Goal: Task Accomplishment & Management: Manage account settings

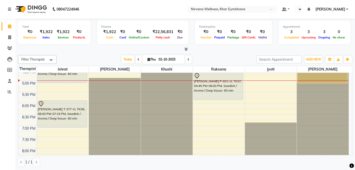
scroll to position [233, 0]
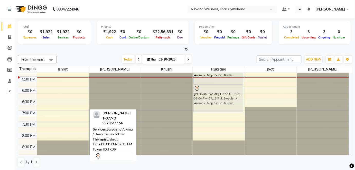
drag, startPoint x: 63, startPoint y: 101, endPoint x: 202, endPoint y: 102, distance: 139.7
click at [202, 102] on tr "[PERSON_NAME] M 777 O, TK02, 11:30 AM-01:15 PM, Swedish / Aroma / Deep tissue- …" at bounding box center [183, 20] width 330 height 361
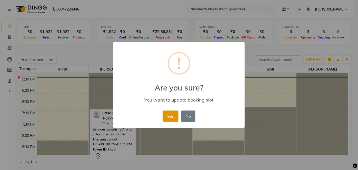
click at [174, 114] on button "Yes" at bounding box center [171, 116] width 16 height 11
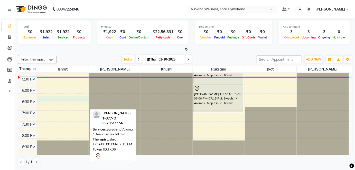
click at [59, 101] on div "7:00 AM 7:30 AM 8:00 AM 8:30 AM 9:00 AM 9:30 AM 10:00 AM 10:30 AM 11:00 AM 11:3…" at bounding box center [183, 20] width 330 height 361
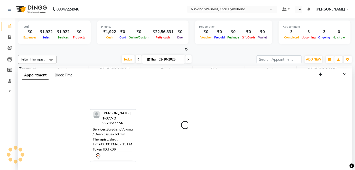
select select "67021"
select select "1110"
select select "tentative"
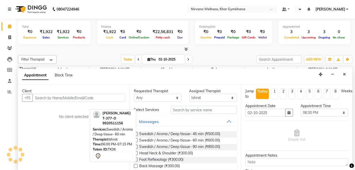
scroll to position [0, 0]
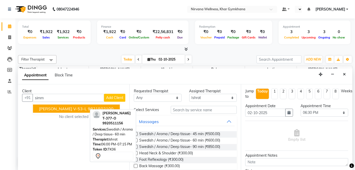
click at [59, 107] on span "[PERSON_NAME] V-53-L" at bounding box center [63, 108] width 48 height 5
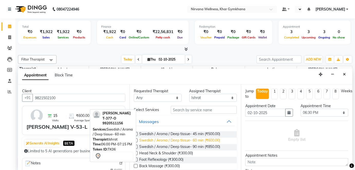
type input "9821502100"
drag, startPoint x: 165, startPoint y: 142, endPoint x: 181, endPoint y: 139, distance: 16.1
click at [166, 142] on span "Swedish / Aroma / Deep tissue- 60 min (₹600.00)" at bounding box center [179, 141] width 81 height 6
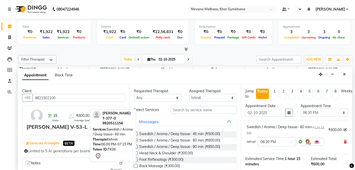
checkbox input "false"
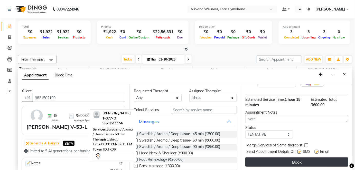
click at [259, 159] on button "Book" at bounding box center [296, 162] width 103 height 9
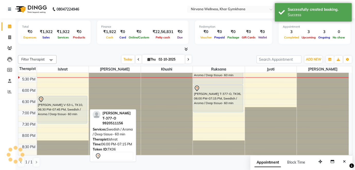
scroll to position [0, 0]
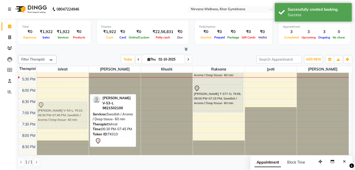
drag, startPoint x: 60, startPoint y: 115, endPoint x: 60, endPoint y: 120, distance: 4.6
click at [60, 120] on div "[PERSON_NAME] M 777 O, TK02, 11:30 AM-01:15 PM, Swedish / Aroma / Deep tissue- …" at bounding box center [63, 20] width 52 height 361
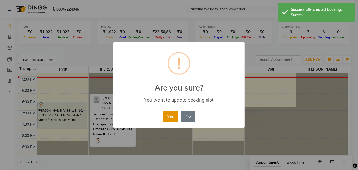
click at [167, 117] on button "Yes" at bounding box center [171, 116] width 16 height 11
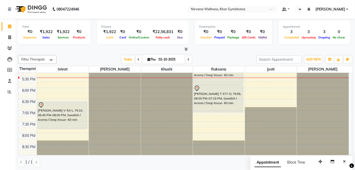
click at [164, 58] on input "02-10-2025" at bounding box center [170, 60] width 26 height 8
select select "10"
select select "2025"
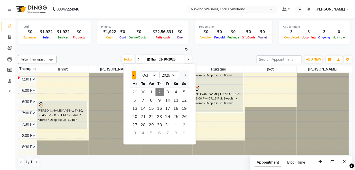
click at [133, 76] on button "Previous month" at bounding box center [134, 75] width 4 height 8
select select "9"
click at [154, 99] on span "10" at bounding box center [151, 100] width 8 height 8
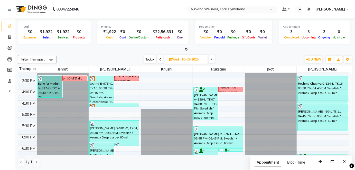
scroll to position [153, 0]
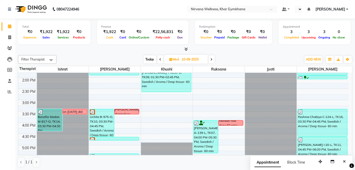
click at [213, 61] on span at bounding box center [211, 59] width 6 height 8
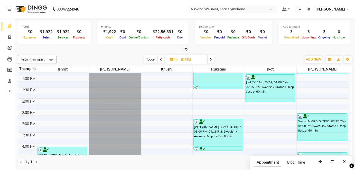
scroll to position [107, 0]
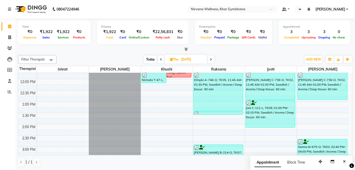
click at [212, 62] on span at bounding box center [211, 59] width 6 height 8
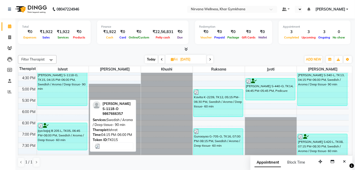
scroll to position [223, 0]
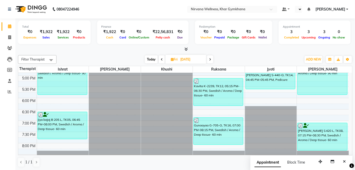
click at [212, 60] on span at bounding box center [210, 59] width 6 height 8
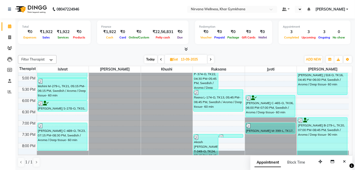
click at [212, 58] on icon at bounding box center [211, 59] width 2 height 3
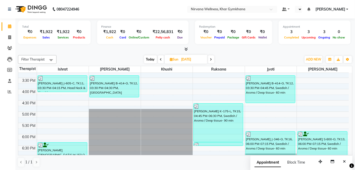
scroll to position [130, 0]
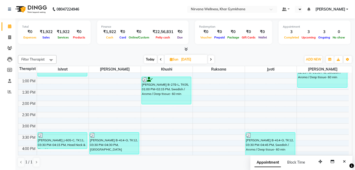
click at [210, 59] on span at bounding box center [211, 59] width 6 height 8
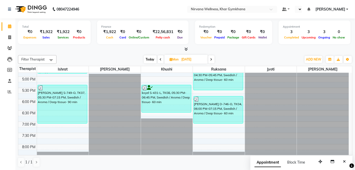
scroll to position [223, 0]
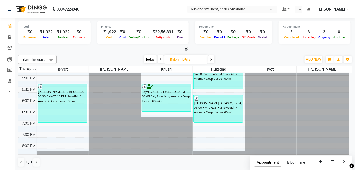
click at [162, 61] on span at bounding box center [161, 59] width 6 height 8
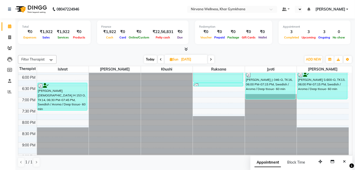
click at [208, 59] on span at bounding box center [211, 59] width 6 height 8
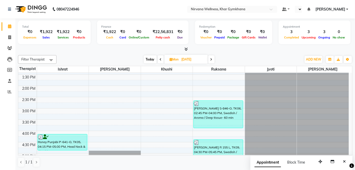
scroll to position [130, 0]
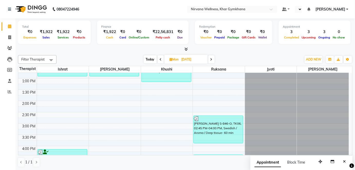
click at [209, 61] on span at bounding box center [211, 59] width 6 height 8
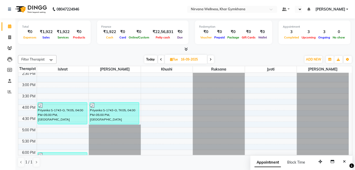
scroll to position [153, 0]
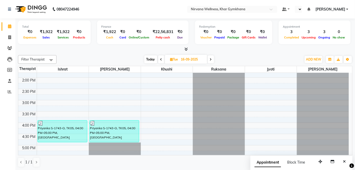
click at [209, 59] on span at bounding box center [211, 59] width 6 height 8
type input "[DATE]"
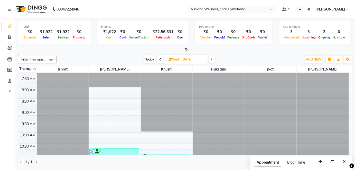
scroll to position [0, 0]
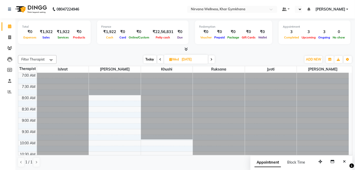
click at [185, 56] on input "[DATE]" at bounding box center [193, 60] width 26 height 8
select select "9"
select select "2025"
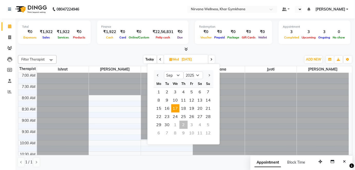
click at [224, 50] on div at bounding box center [185, 49] width 334 height 5
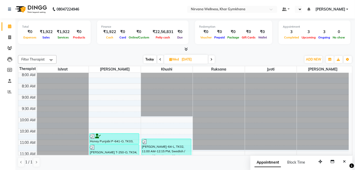
click at [160, 58] on icon at bounding box center [160, 59] width 2 height 3
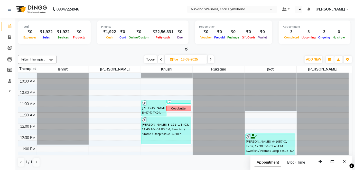
scroll to position [60, 0]
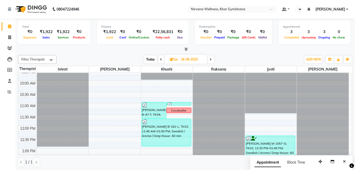
click at [212, 60] on icon at bounding box center [211, 59] width 2 height 3
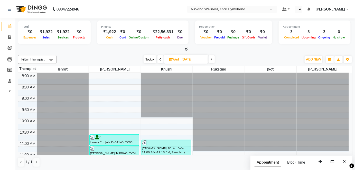
scroll to position [13, 0]
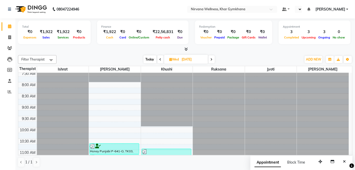
click at [212, 61] on icon at bounding box center [212, 59] width 2 height 3
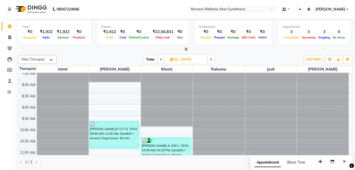
click at [211, 60] on icon at bounding box center [211, 59] width 2 height 3
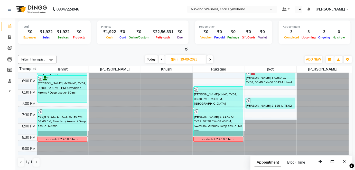
scroll to position [246, 0]
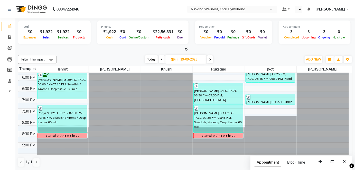
click at [211, 59] on icon at bounding box center [210, 59] width 2 height 3
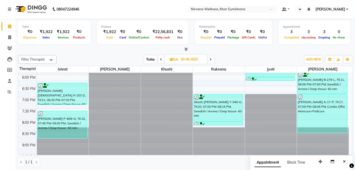
click at [212, 60] on icon at bounding box center [211, 59] width 2 height 3
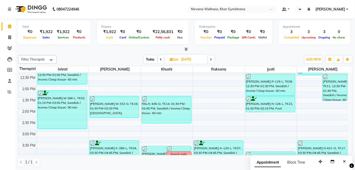
scroll to position [107, 0]
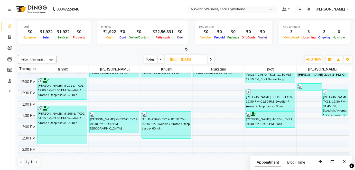
click at [213, 59] on span at bounding box center [211, 59] width 6 height 8
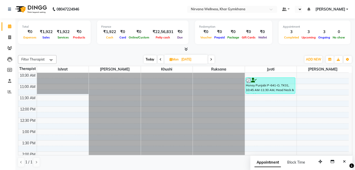
scroll to position [46, 0]
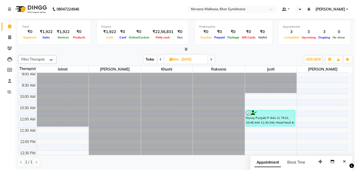
click at [211, 58] on icon at bounding box center [211, 59] width 2 height 3
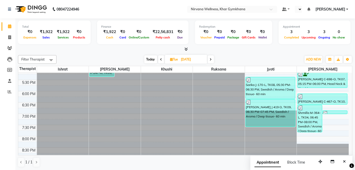
scroll to position [233, 0]
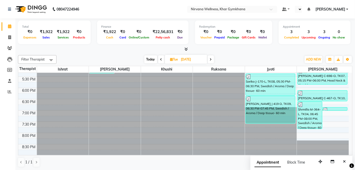
click at [212, 59] on icon at bounding box center [211, 59] width 2 height 3
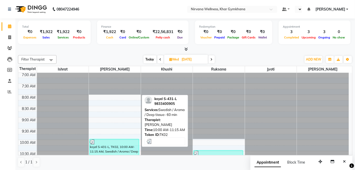
scroll to position [0, 0]
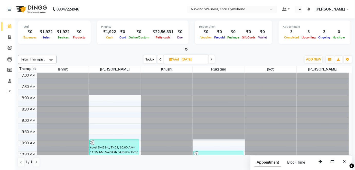
click at [212, 60] on icon at bounding box center [212, 59] width 2 height 3
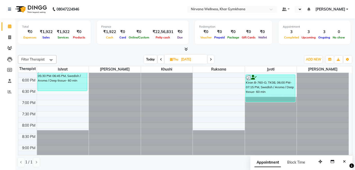
scroll to position [246, 0]
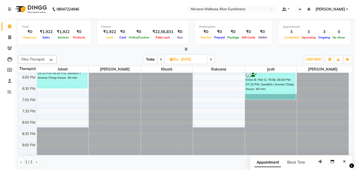
click at [211, 59] on icon at bounding box center [211, 59] width 2 height 3
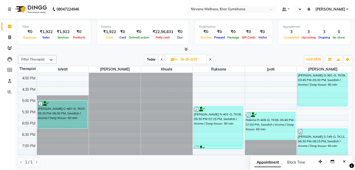
scroll to position [210, 0]
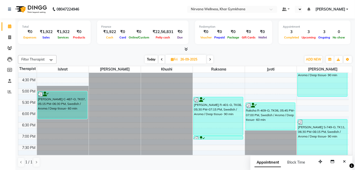
click at [208, 60] on span at bounding box center [210, 59] width 6 height 8
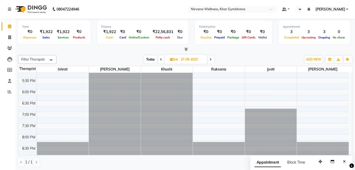
scroll to position [246, 0]
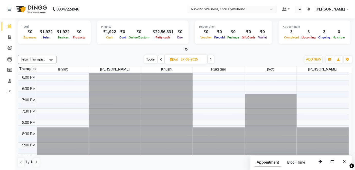
click at [212, 60] on icon at bounding box center [211, 59] width 2 height 3
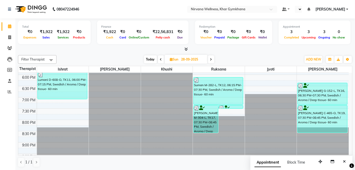
click at [210, 60] on span at bounding box center [211, 59] width 6 height 8
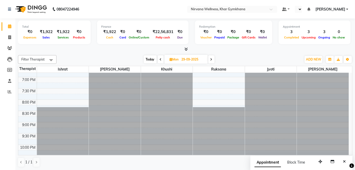
scroll to position [274, 0]
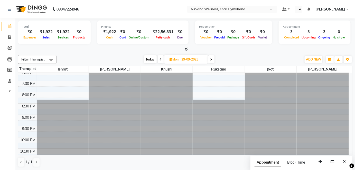
click at [210, 62] on span at bounding box center [211, 59] width 6 height 8
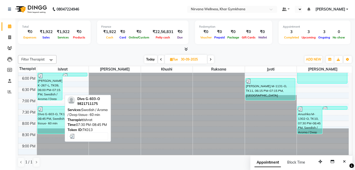
scroll to position [246, 0]
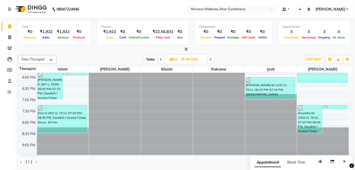
click at [212, 57] on span at bounding box center [211, 59] width 6 height 8
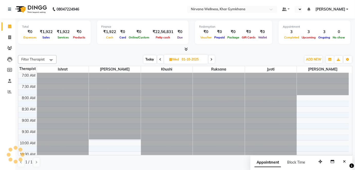
scroll to position [223, 0]
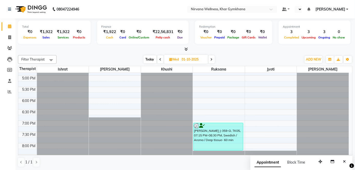
click at [153, 59] on span "Today" at bounding box center [150, 59] width 13 height 8
type input "02-10-2025"
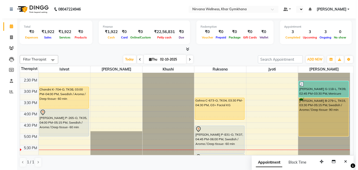
scroll to position [153, 0]
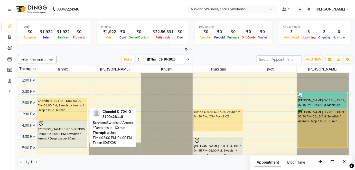
click at [51, 106] on div "Chandni K-704-O, TK08, 03:00 PM-04:00 PM, Swedish / Aroma / Deep tissue- 60 min" at bounding box center [62, 109] width 49 height 22
click at [50, 108] on div "Chandni K-704-O, TK08, 03:00 PM-04:00 PM, Swedish / Aroma / Deep tissue- 60 min" at bounding box center [62, 109] width 49 height 22
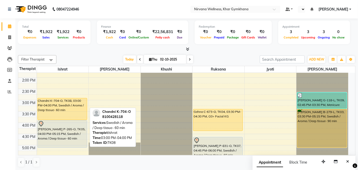
select select "1"
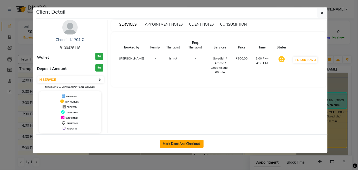
click at [174, 142] on button "Mark Done And Checkout" at bounding box center [182, 144] width 44 height 8
select select "6844"
select select "service"
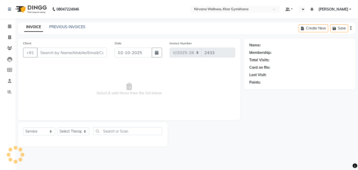
type input "8100428118"
select select "67021"
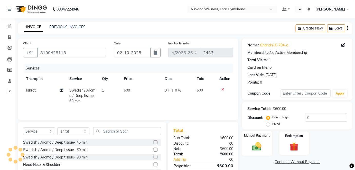
click at [246, 142] on div "Manual Payment" at bounding box center [257, 143] width 31 height 25
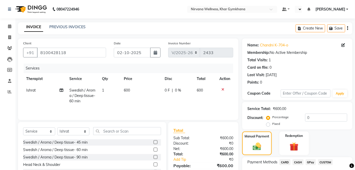
scroll to position [36, 0]
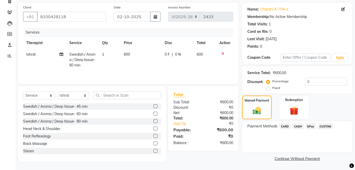
click at [298, 127] on span "CASH" at bounding box center [297, 127] width 11 height 6
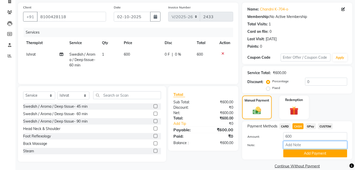
paste input "HL0002747"
type input "HL0002747"
click at [313, 156] on button "Add Payment" at bounding box center [315, 154] width 64 height 8
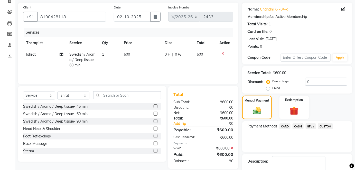
scroll to position [65, 0]
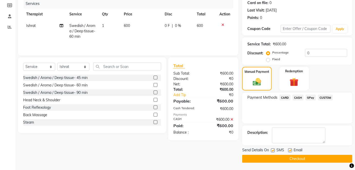
click at [313, 158] on button "Checkout" at bounding box center [297, 159] width 110 height 8
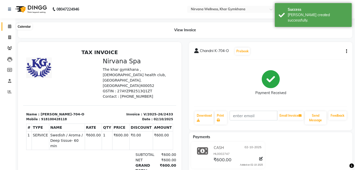
drag, startPoint x: 10, startPoint y: 27, endPoint x: 13, endPoint y: 26, distance: 3.2
click at [10, 27] on icon at bounding box center [9, 26] width 3 height 4
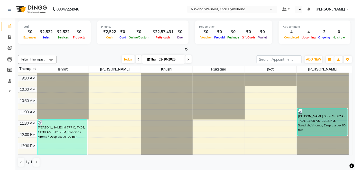
scroll to position [140, 0]
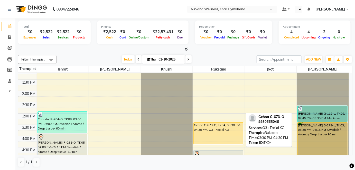
click at [223, 130] on div "Gehna C-673-O, TK04, 03:30 PM-04:30 PM, O3+ Facial KG" at bounding box center [218, 134] width 49 height 22
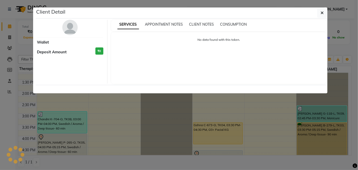
select select "1"
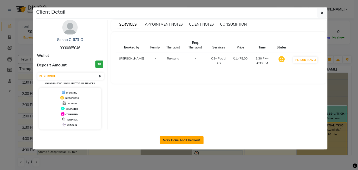
click at [194, 140] on button "Mark Done And Checkout" at bounding box center [182, 140] width 44 height 8
select select "service"
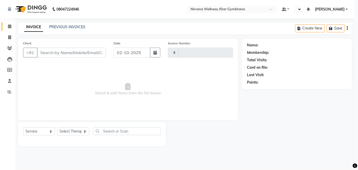
type input "2434"
select select "3"
select select "6844"
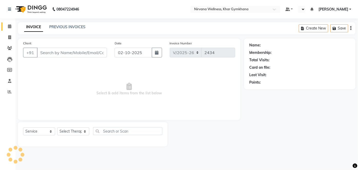
type input "9930665046"
select select "72486"
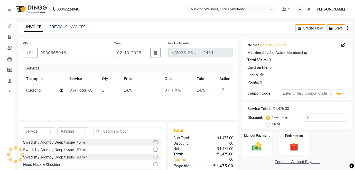
click at [265, 140] on div "Manual Payment" at bounding box center [257, 143] width 31 height 25
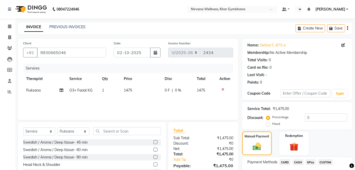
scroll to position [36, 0]
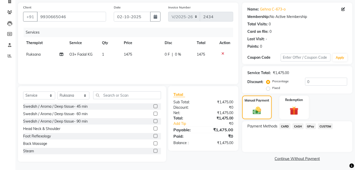
click at [299, 126] on span "CASH" at bounding box center [297, 127] width 11 height 6
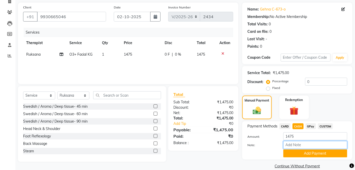
paste input "HL0002749"
type input "HL0002749"
click at [309, 156] on button "Add Payment" at bounding box center [315, 154] width 64 height 8
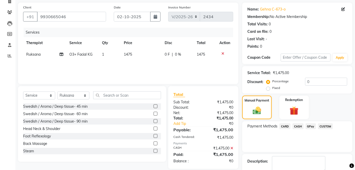
scroll to position [65, 0]
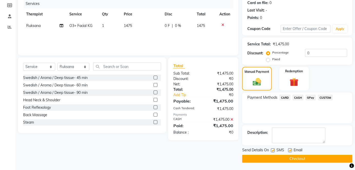
click at [310, 156] on button "Checkout" at bounding box center [297, 159] width 110 height 8
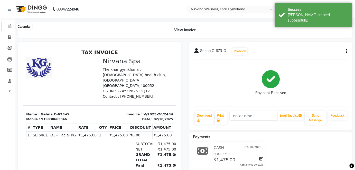
click at [6, 28] on span at bounding box center [9, 27] width 9 height 6
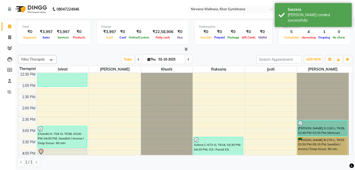
scroll to position [163, 0]
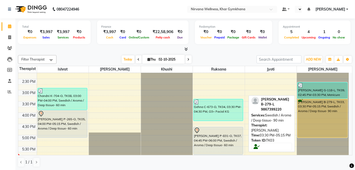
click at [310, 114] on div "[PERSON_NAME] B-279-L, TK03, 03:30 PM-05:15 PM, Swedish / Aroma / Deep tissue- …" at bounding box center [323, 118] width 50 height 38
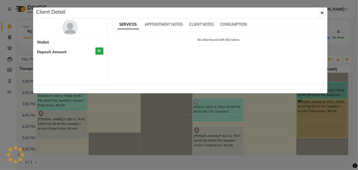
select select "1"
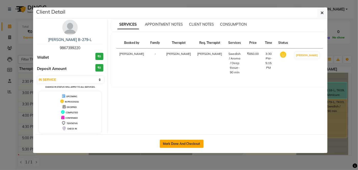
click at [187, 141] on button "Mark Done And Checkout" at bounding box center [182, 144] width 44 height 8
select select "6844"
select select "service"
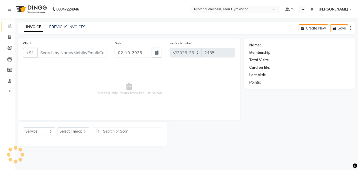
type input "9867399220"
select select "79305"
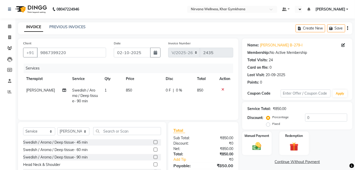
click at [263, 138] on div "Manual Payment" at bounding box center [257, 144] width 30 height 24
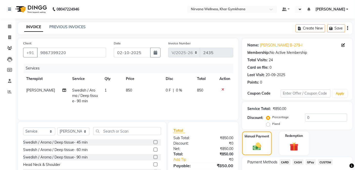
scroll to position [36, 0]
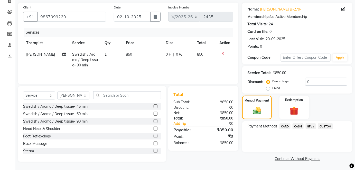
click at [299, 125] on span "CASH" at bounding box center [297, 127] width 11 height 6
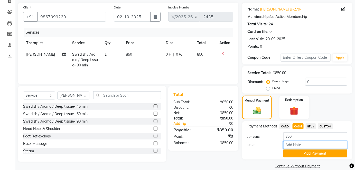
paste input "HL0002748"
type input "HL0002748"
click at [311, 153] on button "Add Payment" at bounding box center [315, 154] width 64 height 8
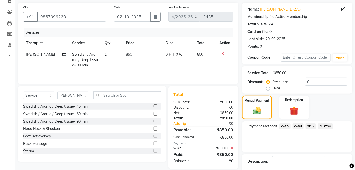
scroll to position [65, 0]
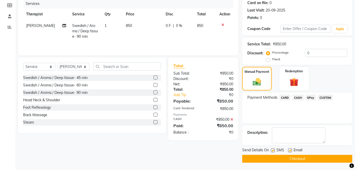
click at [311, 157] on button "Checkout" at bounding box center [297, 159] width 110 height 8
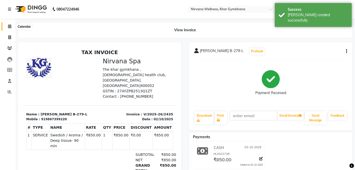
click at [12, 25] on span at bounding box center [9, 27] width 9 height 6
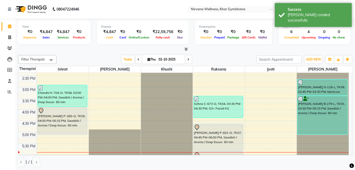
scroll to position [187, 0]
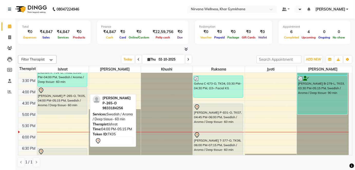
click at [55, 97] on div "[PERSON_NAME] P-265-O, TK05, 04:00 PM-05:15 PM, Swedish / Aroma / Deep tissue- …" at bounding box center [62, 100] width 49 height 27
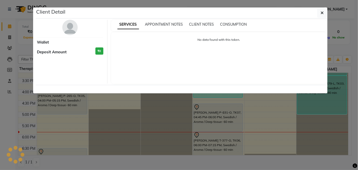
select select "7"
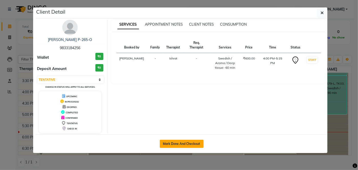
click at [193, 143] on button "Mark Done And Checkout" at bounding box center [182, 144] width 44 height 8
select select "service"
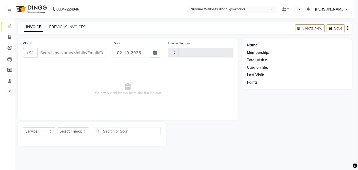
type input "2436"
select select "6844"
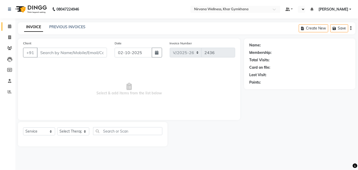
type input "9833184256"
select select "67021"
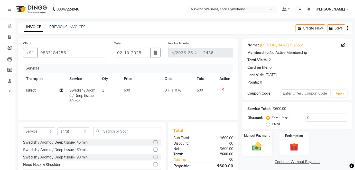
click at [265, 138] on label "Manual Payment" at bounding box center [257, 135] width 26 height 5
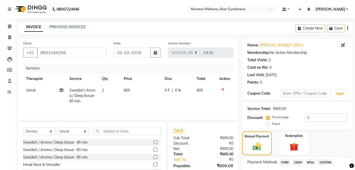
scroll to position [36, 0]
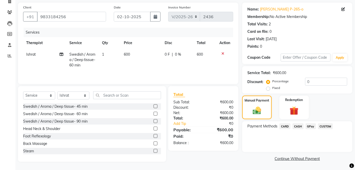
click at [294, 127] on span "CASH" at bounding box center [297, 127] width 11 height 6
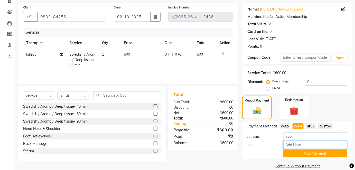
paste input "HL0002750"
type input "HL0002750"
click at [304, 150] on button "Add Payment" at bounding box center [315, 154] width 64 height 8
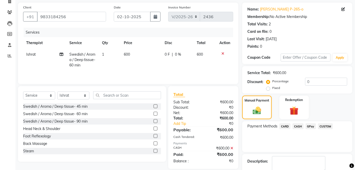
scroll to position [65, 0]
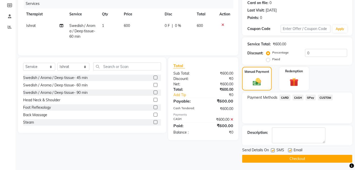
click at [304, 158] on button "Checkout" at bounding box center [297, 159] width 110 height 8
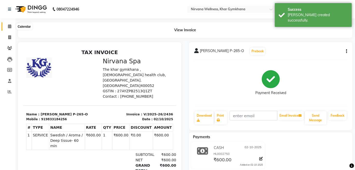
click at [10, 25] on icon at bounding box center [9, 26] width 3 height 4
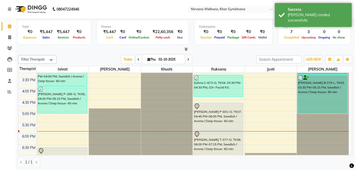
scroll to position [187, 0]
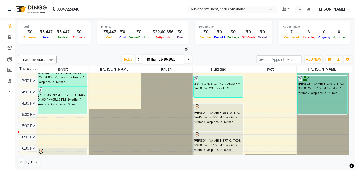
click at [188, 61] on span at bounding box center [188, 59] width 6 height 8
type input "03-10-2025"
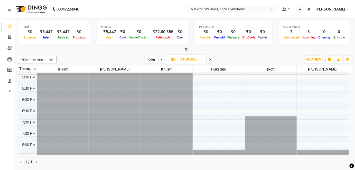
scroll to position [199, 0]
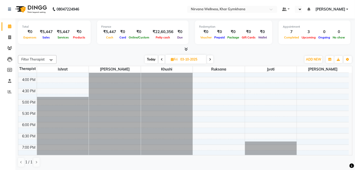
click at [249, 119] on div "7:00 AM 7:30 AM 8:00 AM 8:30 AM 9:00 AM 9:30 AM 10:00 AM 10:30 AM 11:00 AM 11:3…" at bounding box center [183, 54] width 330 height 361
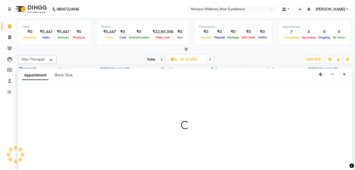
scroll to position [0, 0]
select select "78895"
select select "tentative"
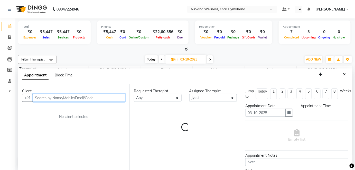
select select "1080"
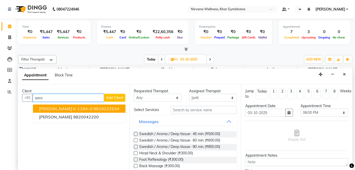
click at [96, 110] on ngb-highlight "9819222534" at bounding box center [106, 108] width 26 height 5
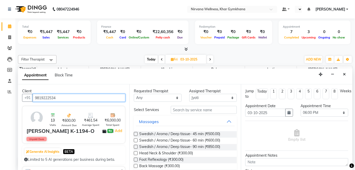
type input "9819222534"
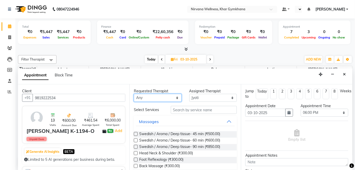
click at [144, 100] on select "Any [PERSON_NAME] Jyoti [PERSON_NAME] [PERSON_NAME]" at bounding box center [158, 98] width 48 height 8
select select "78895"
click at [134, 94] on select "Any [PERSON_NAME] Jyoti [PERSON_NAME] [PERSON_NAME]" at bounding box center [158, 98] width 48 height 8
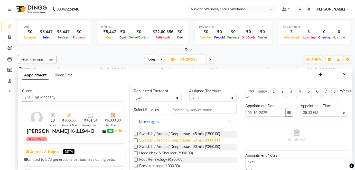
drag, startPoint x: 182, startPoint y: 140, endPoint x: 217, endPoint y: 140, distance: 34.9
click at [182, 140] on span "Swedish / Aroma / Deep tissue- 60 min (₹600.00)" at bounding box center [179, 141] width 81 height 6
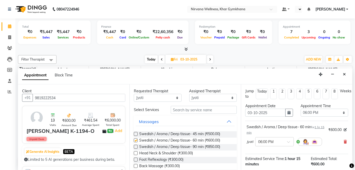
checkbox input "false"
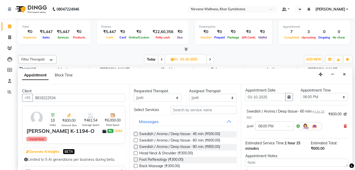
scroll to position [59, 0]
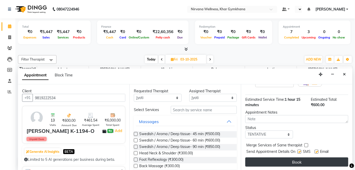
click at [293, 160] on button "Book" at bounding box center [296, 162] width 103 height 9
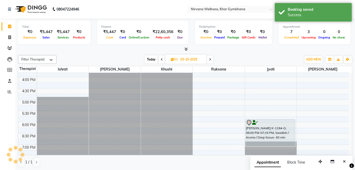
scroll to position [0, 0]
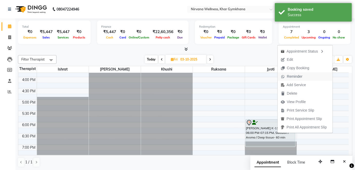
click at [288, 73] on span "Reminder" at bounding box center [292, 76] width 28 height 8
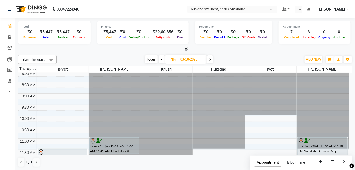
scroll to position [46, 0]
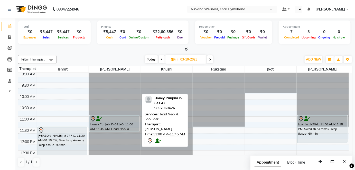
click at [105, 126] on div "Honey Punjabi P-641-O, 11:00 AM-11:45 AM, Head Neck & Shoulder" at bounding box center [114, 124] width 49 height 16
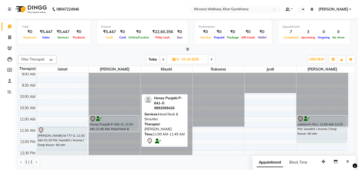
select select "7"
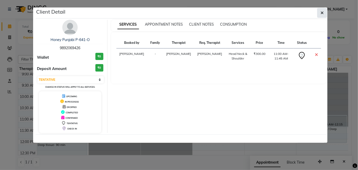
click at [324, 10] on span "button" at bounding box center [322, 12] width 3 height 5
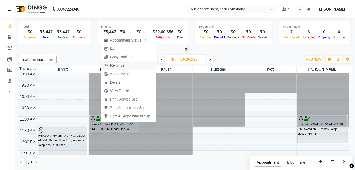
click at [120, 64] on span "Reminder" at bounding box center [118, 65] width 16 height 5
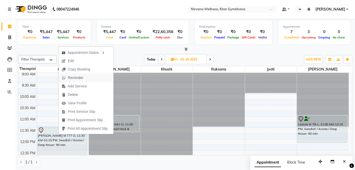
click at [77, 77] on span "Reminder" at bounding box center [76, 77] width 16 height 5
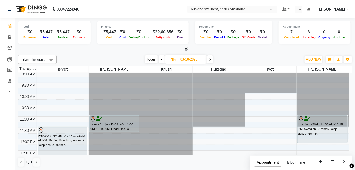
click at [160, 61] on span at bounding box center [162, 59] width 6 height 8
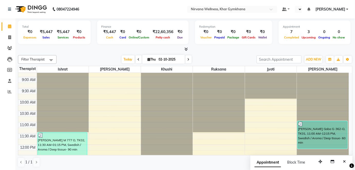
scroll to position [88, 0]
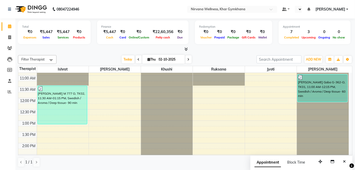
click at [185, 60] on span at bounding box center [188, 59] width 6 height 8
type input "03-10-2025"
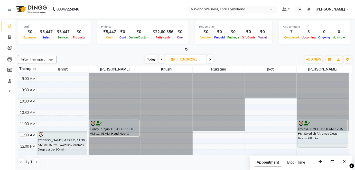
scroll to position [93, 0]
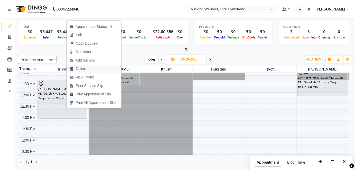
click at [79, 71] on span "Delete" at bounding box center [81, 68] width 10 height 5
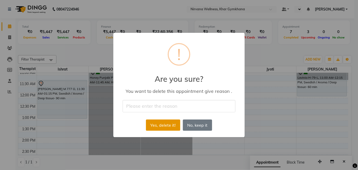
click at [174, 123] on button "Yes, delete it!" at bounding box center [163, 125] width 34 height 11
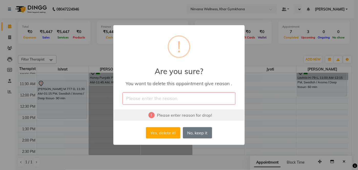
click at [161, 97] on input "text" at bounding box center [179, 98] width 113 height 12
type input "by mistake"
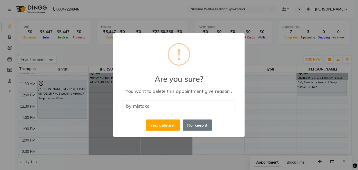
click at [164, 131] on div "Yes, delete it! No No, keep it" at bounding box center [179, 125] width 69 height 14
click at [164, 127] on button "Yes, delete it!" at bounding box center [163, 125] width 34 height 11
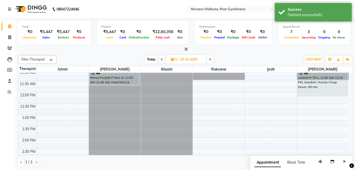
scroll to position [46, 0]
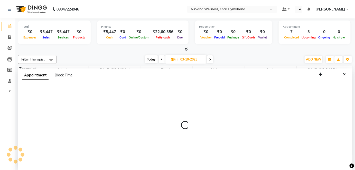
select select "78895"
select select "660"
select select "tentative"
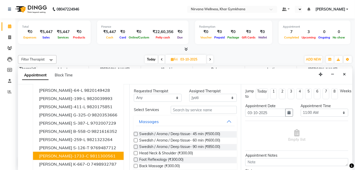
scroll to position [0, 0]
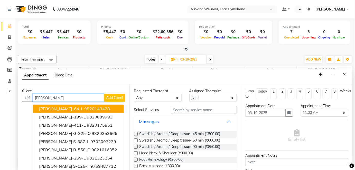
click at [61, 96] on input "[PERSON_NAME]" at bounding box center [68, 98] width 71 height 8
click at [84, 108] on ngb-highlight "9820149428" at bounding box center [97, 108] width 26 height 5
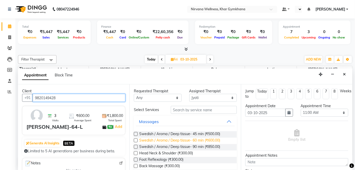
type input "9820149428"
click at [166, 141] on span "Swedish / Aroma / Deep tissue- 60 min (₹600.00)" at bounding box center [179, 141] width 81 height 6
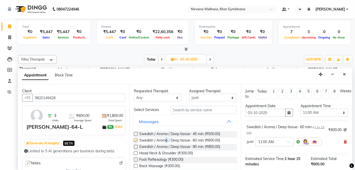
checkbox input "false"
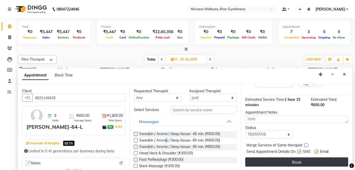
click at [308, 162] on button "Book" at bounding box center [296, 162] width 103 height 9
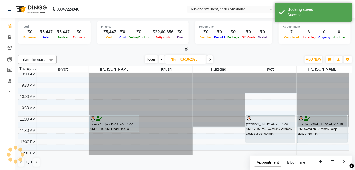
scroll to position [0, 0]
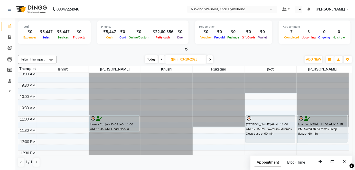
click at [148, 61] on span "Today" at bounding box center [151, 59] width 13 height 8
type input "02-10-2025"
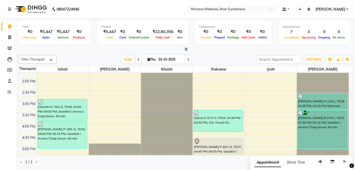
scroll to position [199, 0]
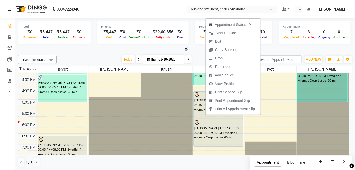
click at [222, 34] on span "Start Service" at bounding box center [225, 32] width 21 height 5
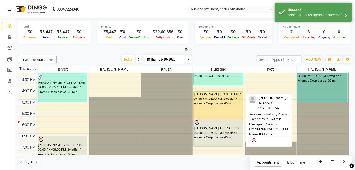
click at [197, 141] on div "[PERSON_NAME] T-377-O, TK06, 06:00 PM-07:15 PM, Swedish / Aroma / Deep tissue- …" at bounding box center [218, 133] width 49 height 27
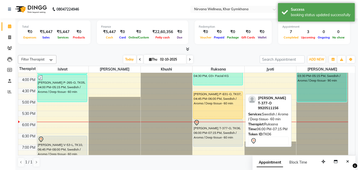
select select "7"
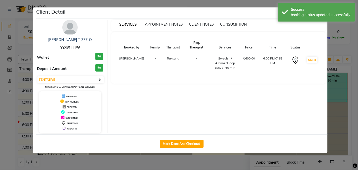
click at [75, 30] on img at bounding box center [69, 27] width 15 height 15
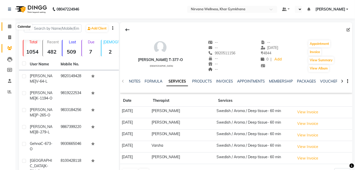
click at [6, 29] on span at bounding box center [9, 27] width 9 height 6
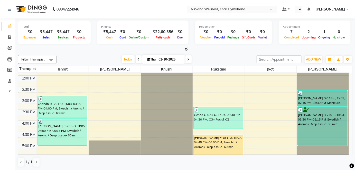
scroll to position [163, 0]
